Goal: Transaction & Acquisition: Obtain resource

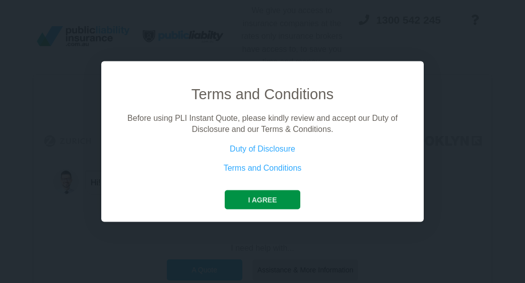
click at [279, 193] on button "I agree" at bounding box center [262, 199] width 75 height 19
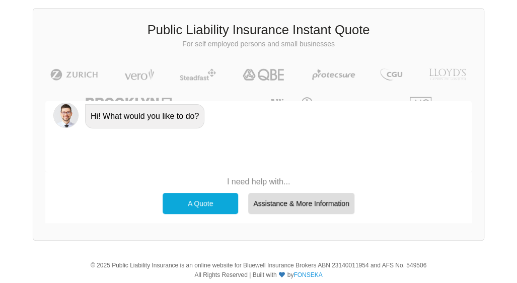
scroll to position [91, 0]
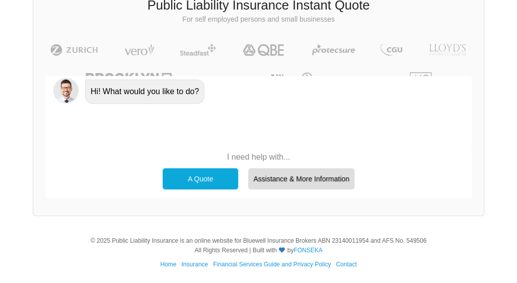
click at [253, 160] on p "I need help with..." at bounding box center [259, 157] width 202 height 11
click at [204, 182] on div "A Quote" at bounding box center [201, 178] width 76 height 21
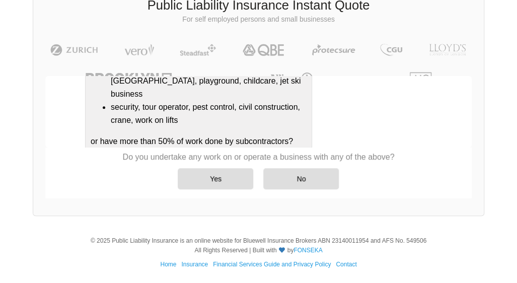
scroll to position [295, 0]
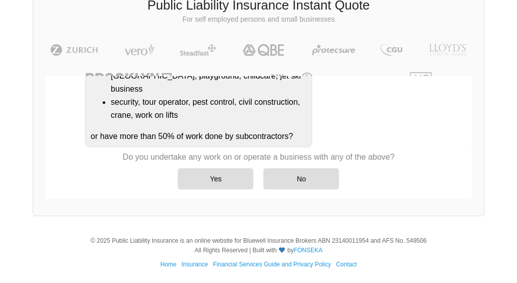
click at [241, 158] on p "Do you undertake any work on or operate a business with any of the above?" at bounding box center [259, 157] width 272 height 11
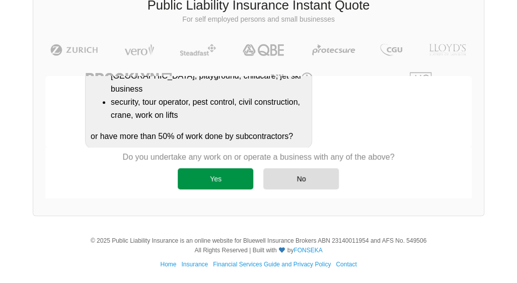
click at [230, 181] on div "Yes" at bounding box center [216, 178] width 76 height 21
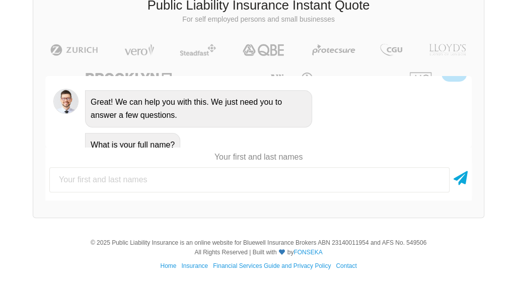
scroll to position [404, 0]
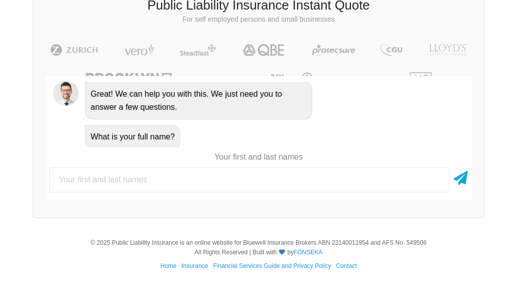
click at [187, 175] on input "text" at bounding box center [249, 179] width 400 height 25
type input "[PERSON_NAME]"
click at [459, 175] on icon at bounding box center [461, 176] width 14 height 18
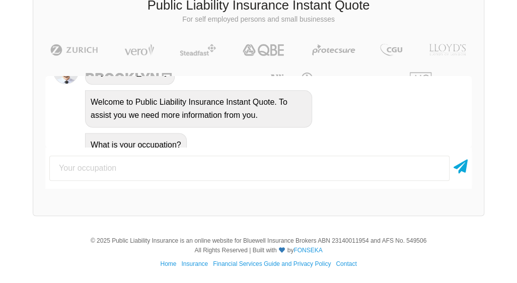
scroll to position [542, 0]
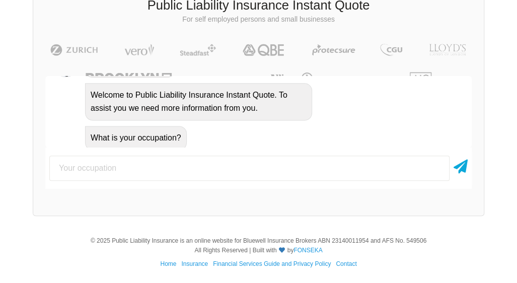
click at [221, 163] on input "text" at bounding box center [249, 168] width 400 height 25
click at [379, 176] on input "text" at bounding box center [249, 168] width 400 height 25
click at [468, 16] on p "For self employed persons and small businesses" at bounding box center [258, 20] width 435 height 10
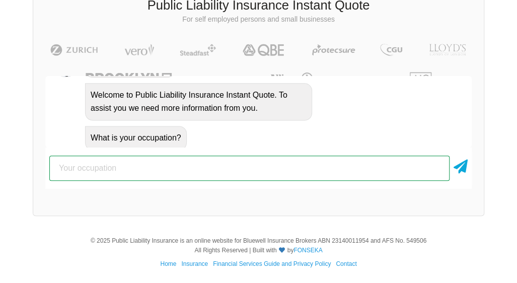
click at [306, 161] on input "text" at bounding box center [249, 168] width 400 height 25
type input "Business owner"
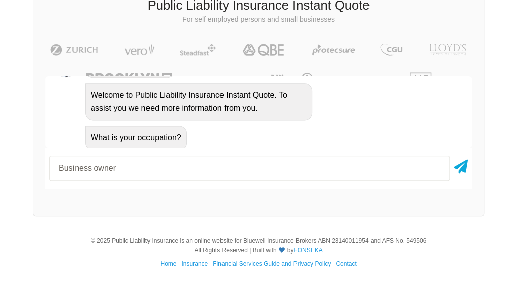
click at [463, 175] on div at bounding box center [461, 168] width 14 height 25
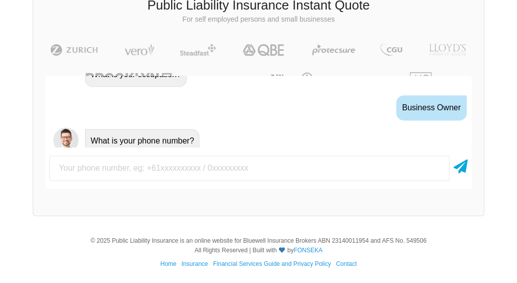
scroll to position [608, 0]
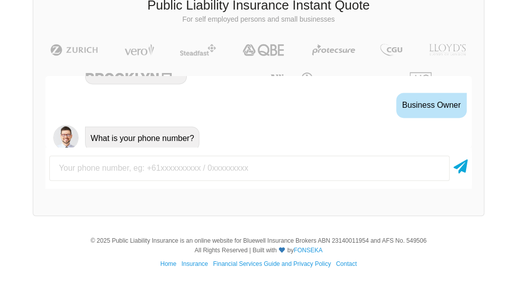
click at [296, 171] on input "text" at bounding box center [249, 168] width 400 height 25
type input "0421120888"
click at [462, 167] on icon at bounding box center [461, 165] width 14 height 18
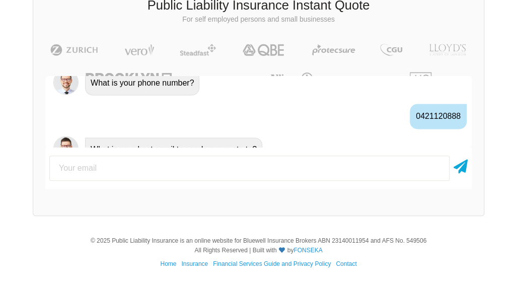
scroll to position [674, 0]
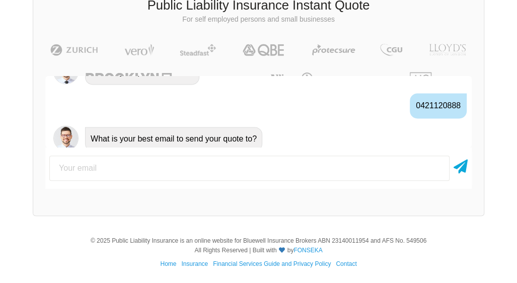
click at [280, 162] on input "email" at bounding box center [249, 168] width 400 height 25
type input "[EMAIL_ADDRESS][DOMAIN_NAME]"
click at [466, 166] on icon at bounding box center [461, 165] width 14 height 18
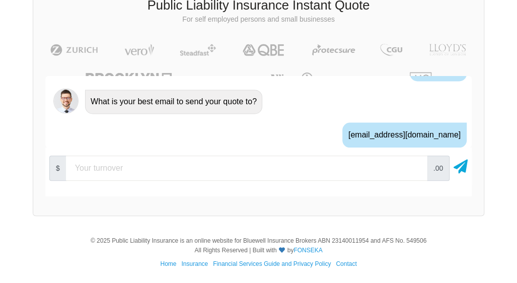
scroll to position [729, 0]
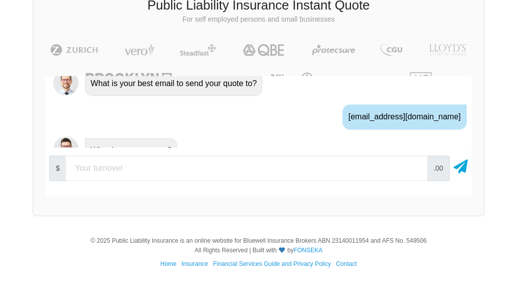
click at [256, 169] on input "number" at bounding box center [246, 168] width 361 height 25
type input "35000"
click at [461, 169] on icon at bounding box center [461, 165] width 14 height 18
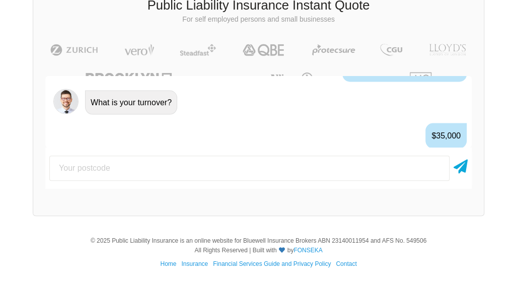
scroll to position [795, 0]
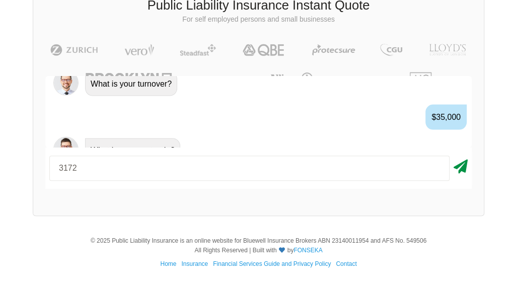
type input "3172"
click at [459, 170] on icon at bounding box center [461, 165] width 14 height 18
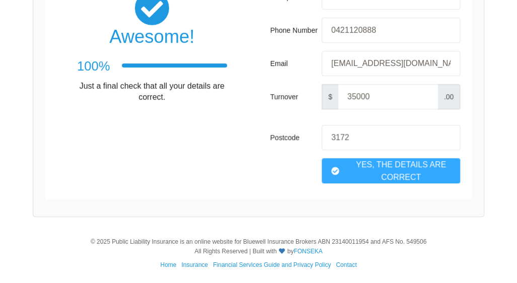
scroll to position [266, 0]
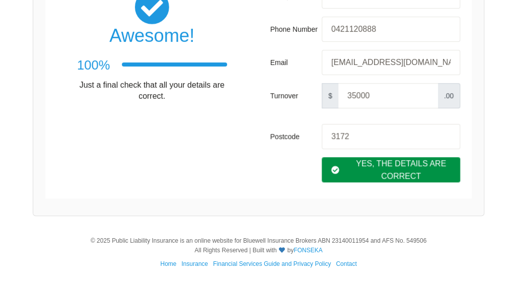
click at [370, 178] on div "Yes, The Details are correct" at bounding box center [391, 169] width 138 height 25
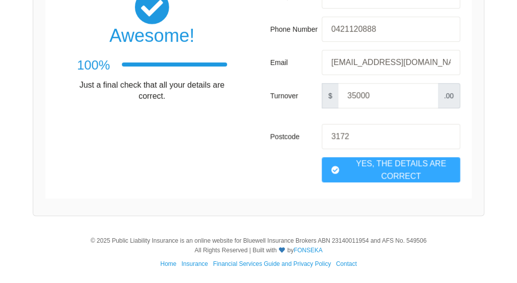
scroll to position [126, 0]
